Goal: Information Seeking & Learning: Learn about a topic

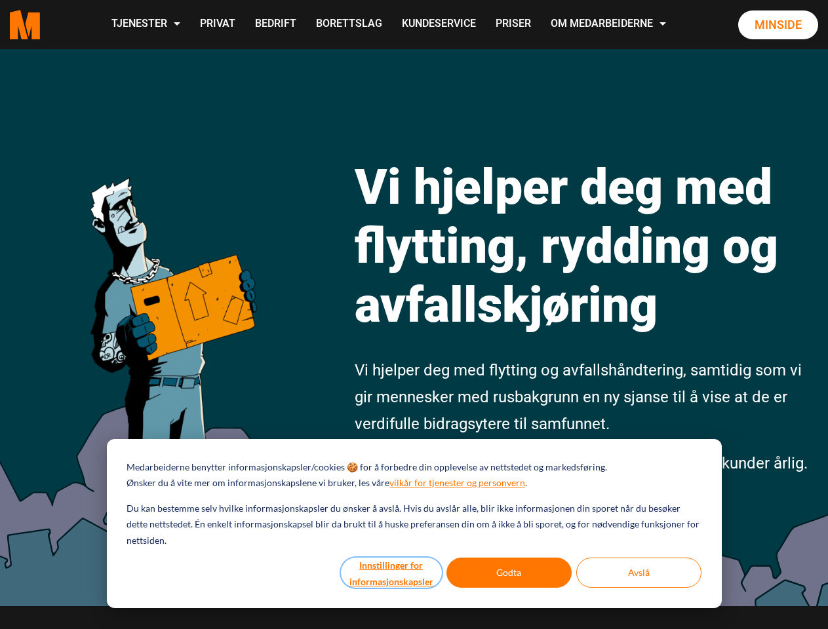
click at [392, 573] on button "Innstillinger for informasjonskapsler" at bounding box center [391, 573] width 101 height 30
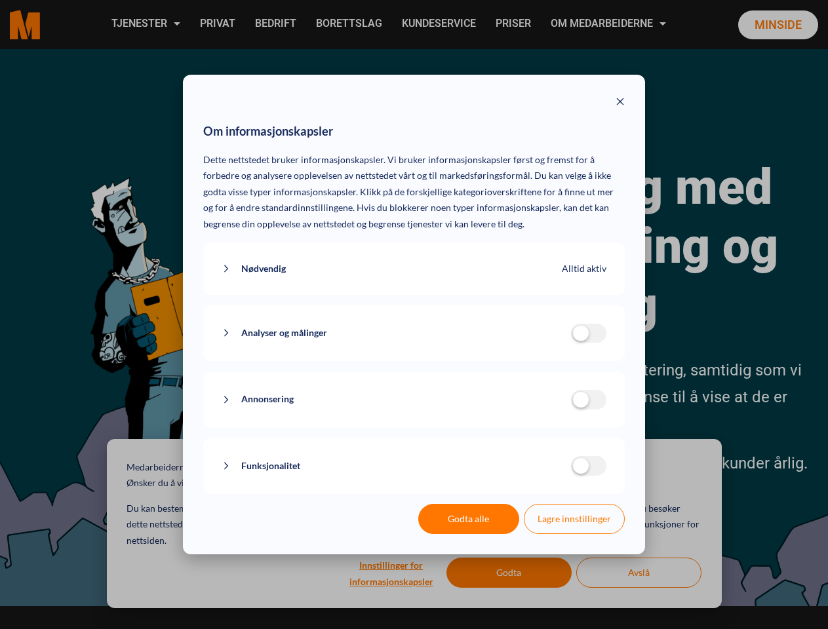
click at [509, 573] on div "Om informasjonskapsler Dette nettstedet bruker informasjonskapsler. Vi bruker i…" at bounding box center [414, 314] width 828 height 629
click at [638, 573] on div "Om informasjonskapsler Dette nettstedet bruker informasjonskapsler. Vi bruker i…" at bounding box center [414, 314] width 828 height 629
click at [145, 24] on div "Om informasjonskapsler Dette nettstedet bruker informasjonskapsler. Vi bruker i…" at bounding box center [414, 314] width 828 height 629
click at [609, 24] on div "Om informasjonskapsler Dette nettstedet bruker informasjonskapsler. Vi bruker i…" at bounding box center [414, 314] width 828 height 629
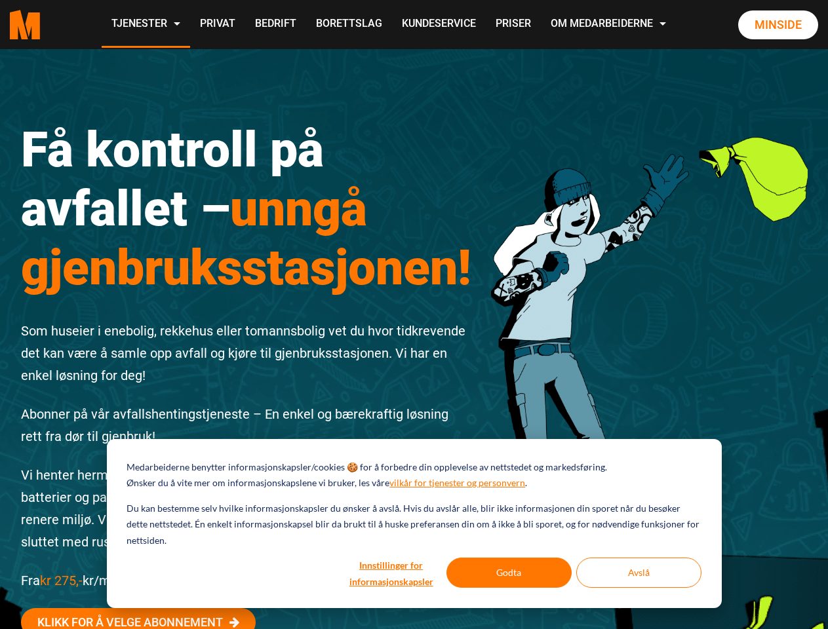
click at [413, 315] on div "Få kontroll på avfallet – unngå gjenbruksstasjonen! Som huseier i enebolig, rek…" at bounding box center [246, 410] width 470 height 640
click at [392, 573] on button "Innstillinger for informasjonskapsler" at bounding box center [391, 573] width 101 height 30
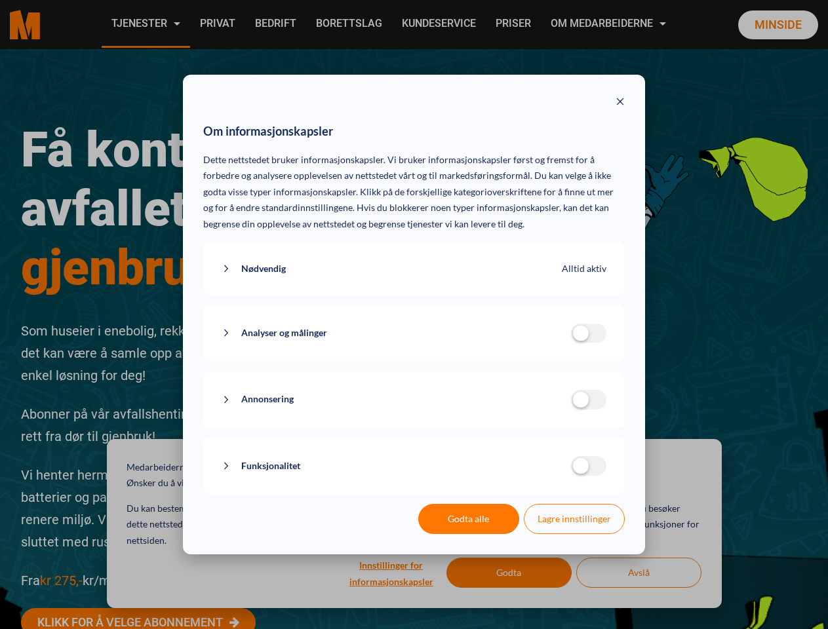
click at [509, 573] on div "Om informasjonskapsler Dette nettstedet bruker informasjonskapsler. Vi bruker i…" at bounding box center [414, 314] width 828 height 629
click at [638, 573] on div "Om informasjonskapsler Dette nettstedet bruker informasjonskapsler. Vi bruker i…" at bounding box center [414, 314] width 828 height 629
click at [145, 24] on div "Om informasjonskapsler Dette nettstedet bruker informasjonskapsler. Vi bruker i…" at bounding box center [414, 314] width 828 height 629
click at [609, 24] on div "Om informasjonskapsler Dette nettstedet bruker informasjonskapsler. Vi bruker i…" at bounding box center [414, 314] width 828 height 629
